Goal: Transaction & Acquisition: Purchase product/service

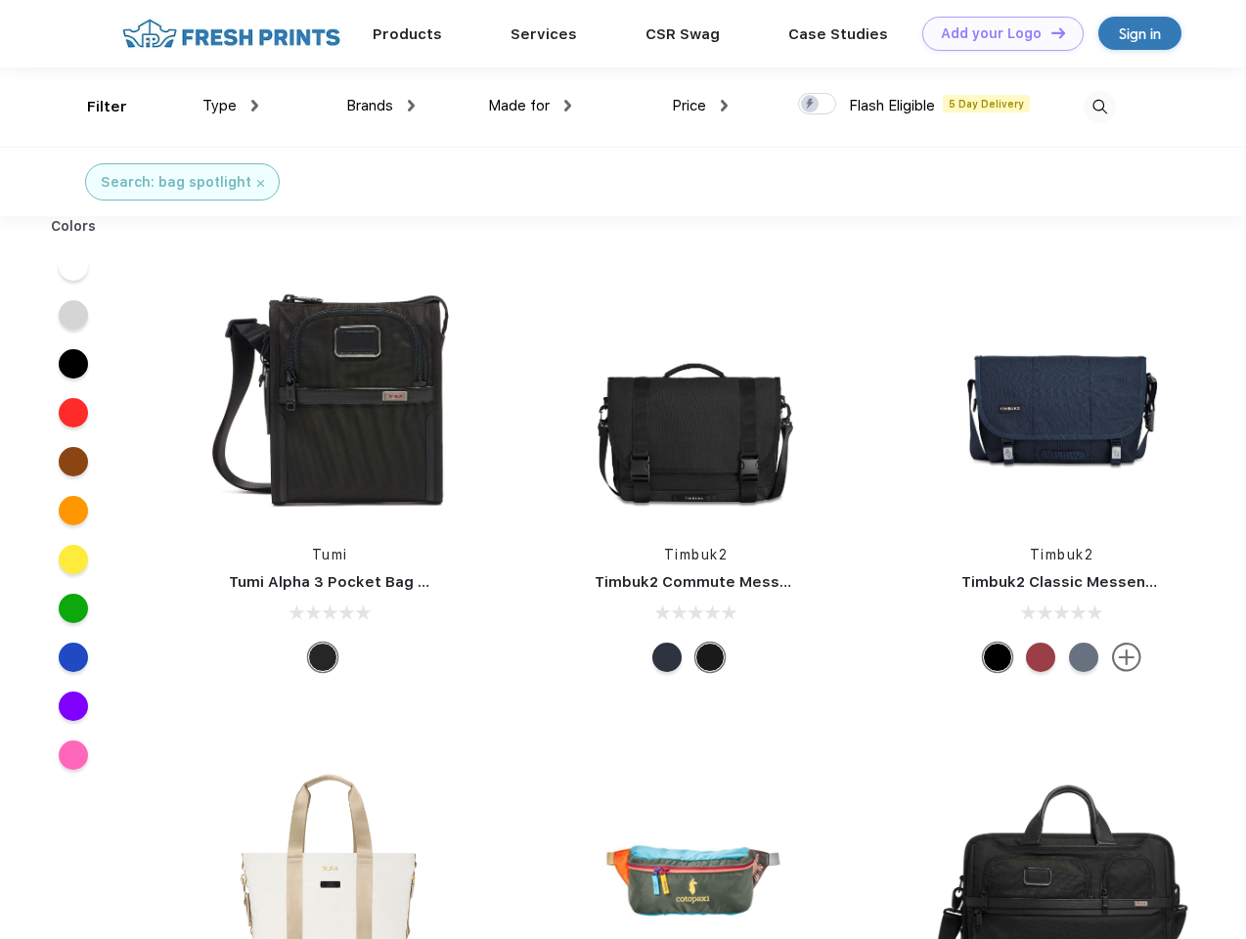
scroll to position [1, 0]
click at [996, 33] on link "Add your Logo Design Tool" at bounding box center [1002, 34] width 161 height 34
click at [0, 0] on div "Design Tool" at bounding box center [0, 0] width 0 height 0
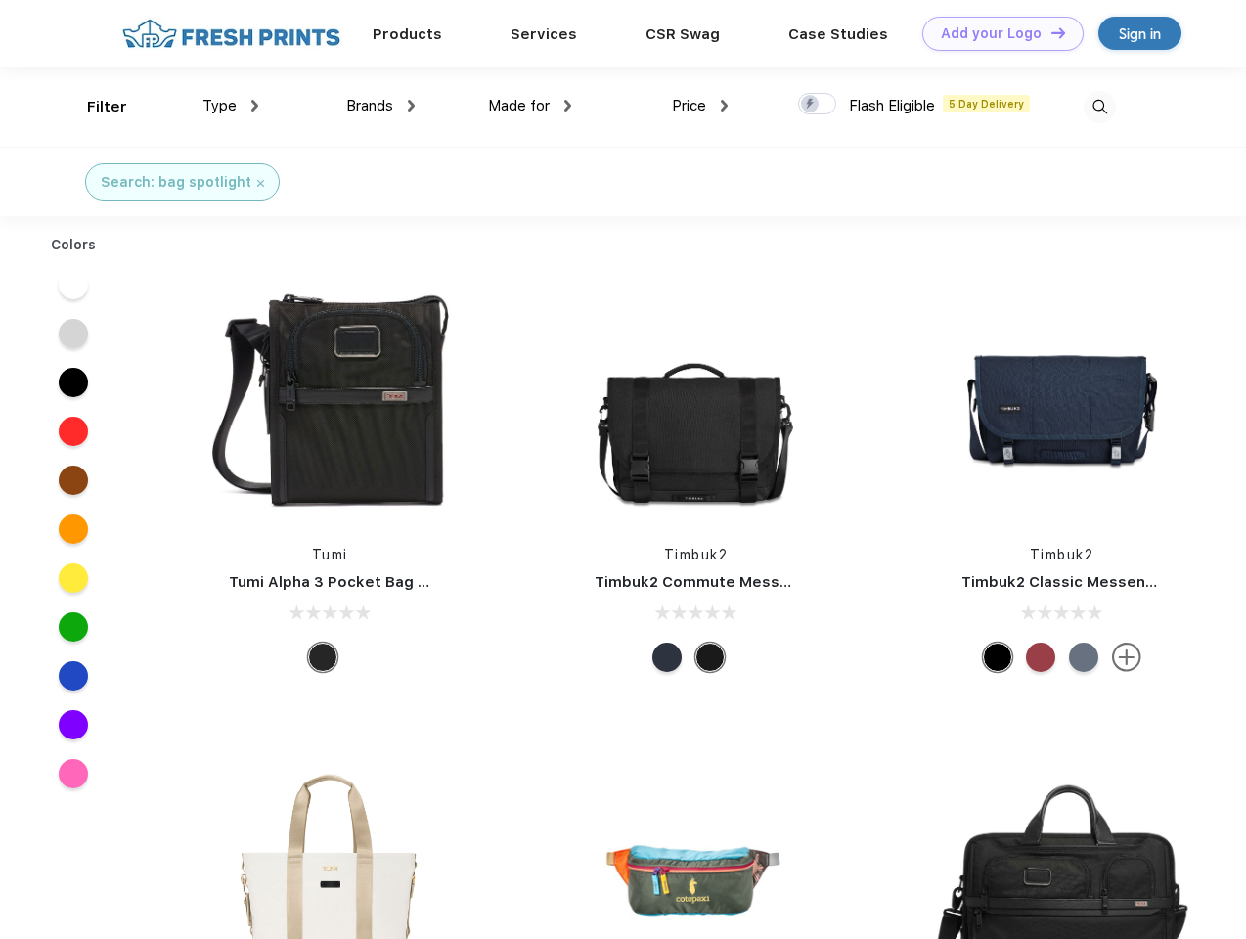
click at [1050, 32] on link "Add your Logo Design Tool" at bounding box center [1002, 34] width 161 height 34
click at [94, 107] on div "Filter" at bounding box center [107, 107] width 40 height 22
click at [231, 106] on span "Type" at bounding box center [219, 106] width 34 height 18
click at [380, 106] on span "Brands" at bounding box center [369, 106] width 47 height 18
click at [530, 106] on span "Made for" at bounding box center [519, 106] width 62 height 18
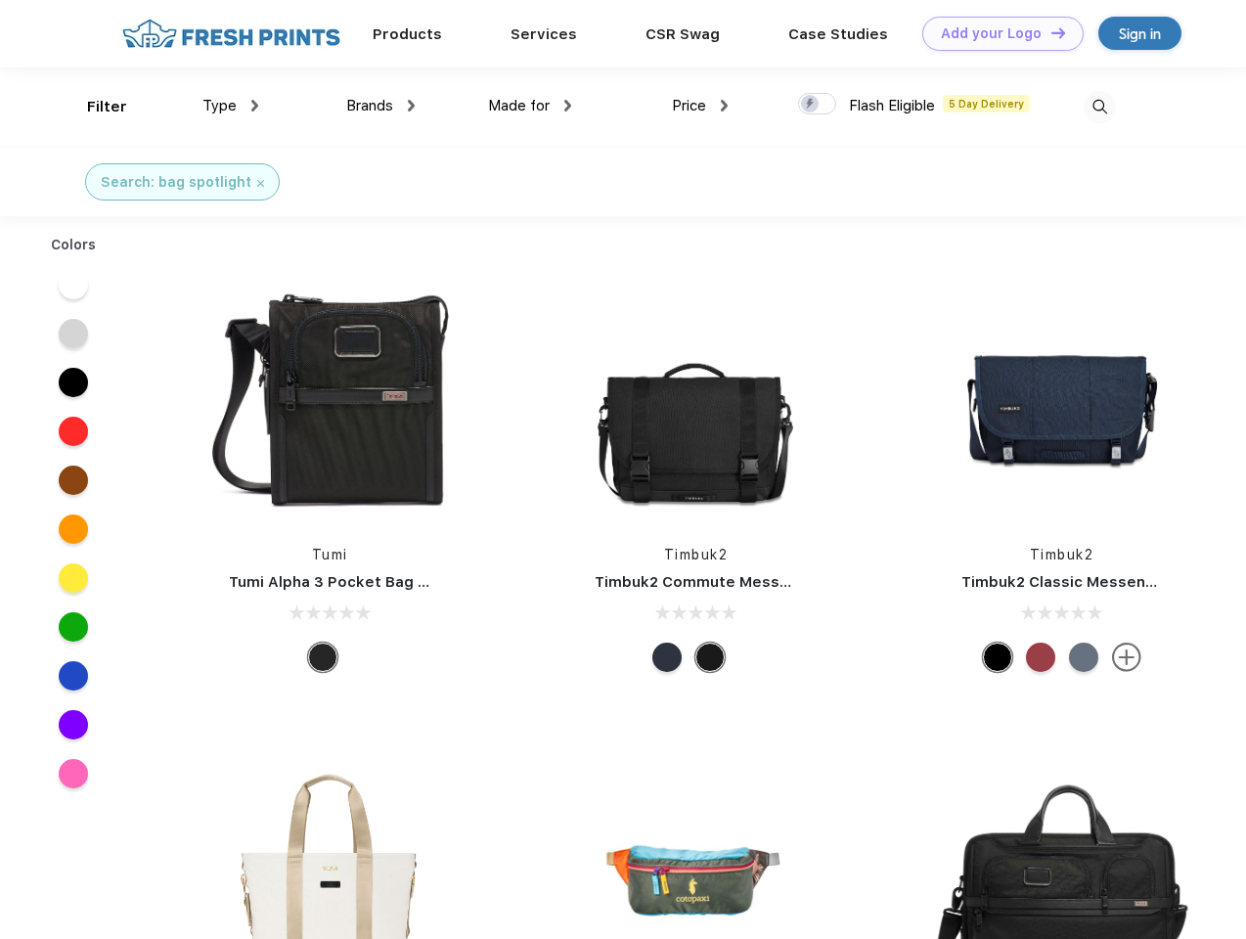
click at [700, 106] on span "Price" at bounding box center [689, 106] width 34 height 18
click at [818, 105] on div at bounding box center [817, 104] width 38 height 22
click at [811, 105] on input "checkbox" at bounding box center [804, 98] width 13 height 13
click at [1099, 107] on img at bounding box center [1100, 107] width 32 height 32
